Goal: Information Seeking & Learning: Learn about a topic

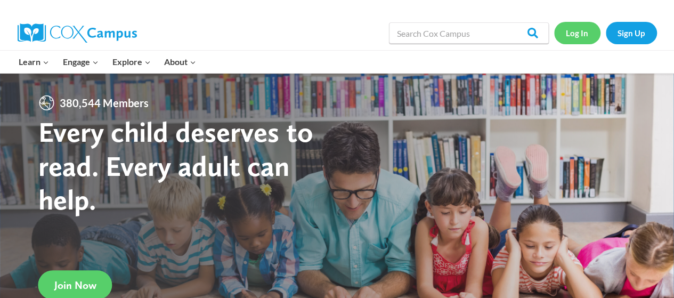
click at [587, 28] on link "Log In" at bounding box center [577, 33] width 46 height 22
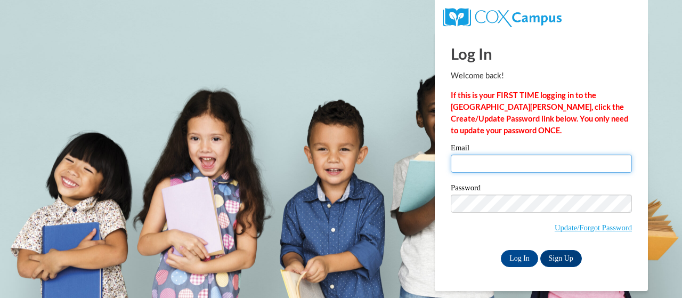
click at [522, 163] on input "Email" at bounding box center [541, 164] width 181 height 18
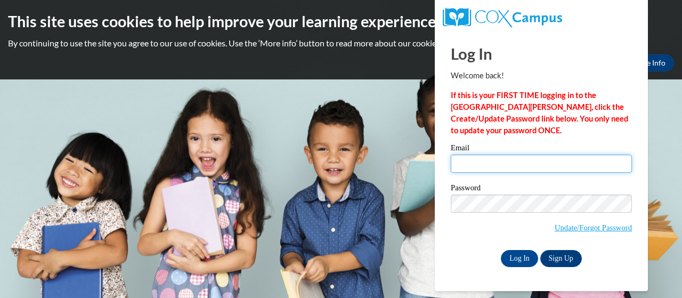
type input "[EMAIL_ADDRESS][DOMAIN_NAME]"
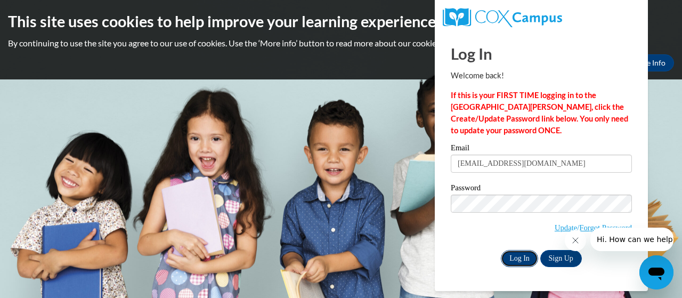
click at [527, 253] on input "Log In" at bounding box center [519, 258] width 37 height 17
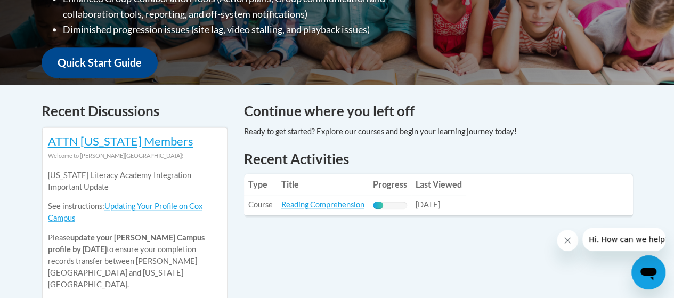
scroll to position [373, 0]
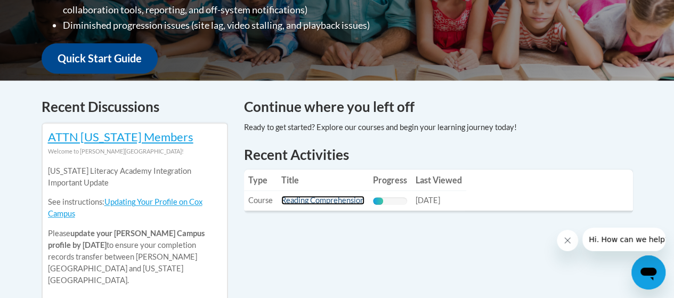
click at [328, 198] on link "Reading Comprehension" at bounding box center [322, 200] width 83 height 9
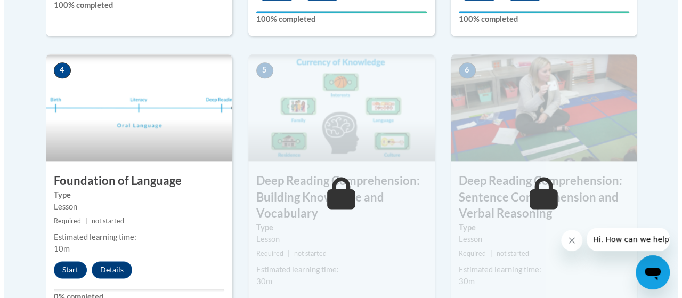
scroll to position [586, 0]
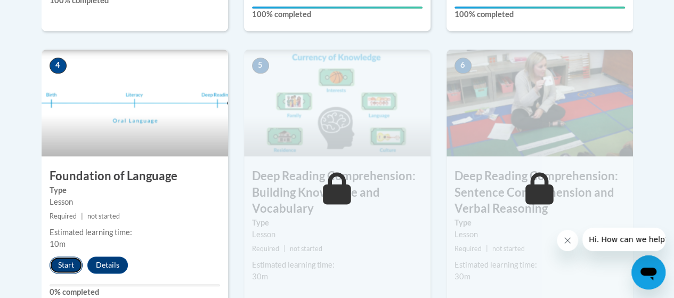
click at [61, 257] on button "Start" at bounding box center [66, 264] width 33 height 17
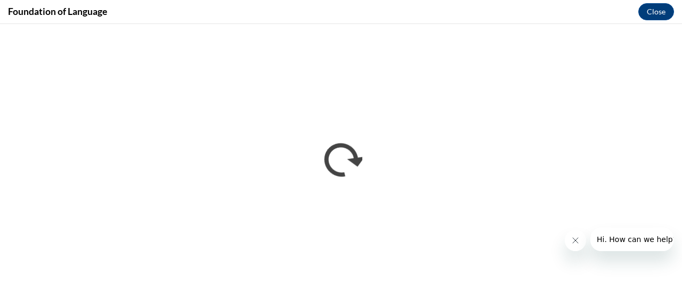
scroll to position [0, 0]
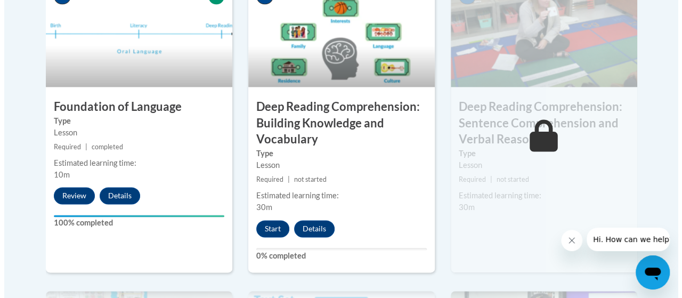
scroll to position [673, 0]
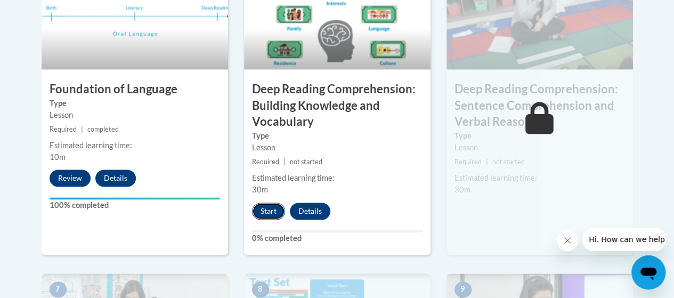
click at [266, 210] on button "Start" at bounding box center [268, 210] width 33 height 17
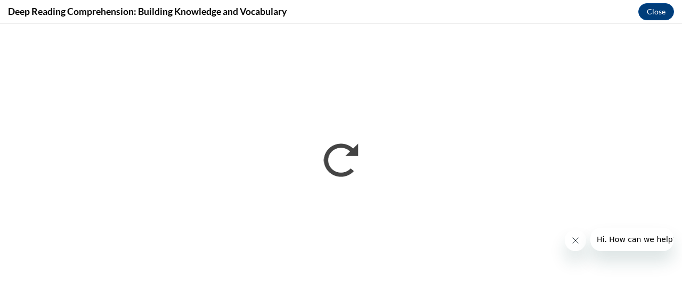
scroll to position [0, 0]
